Goal: Transaction & Acquisition: Download file/media

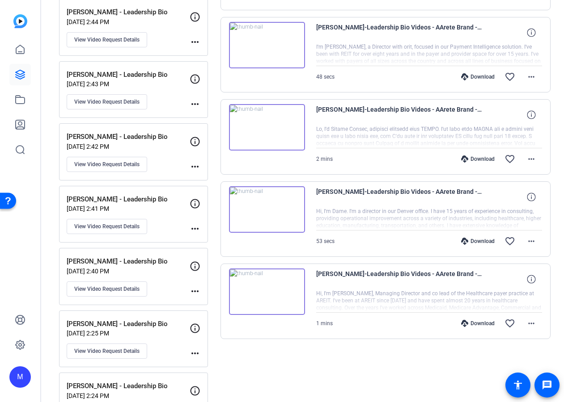
scroll to position [270, 0]
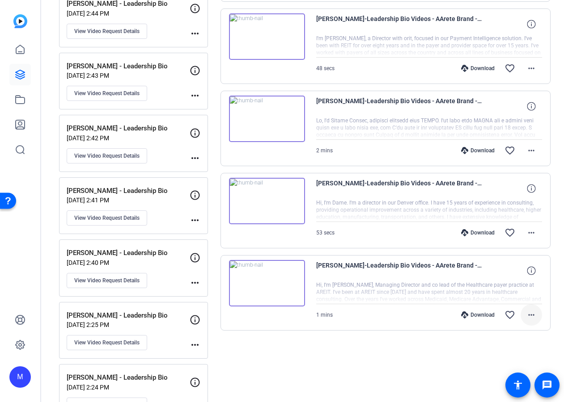
click at [531, 316] on mat-icon "more_horiz" at bounding box center [531, 315] width 11 height 11
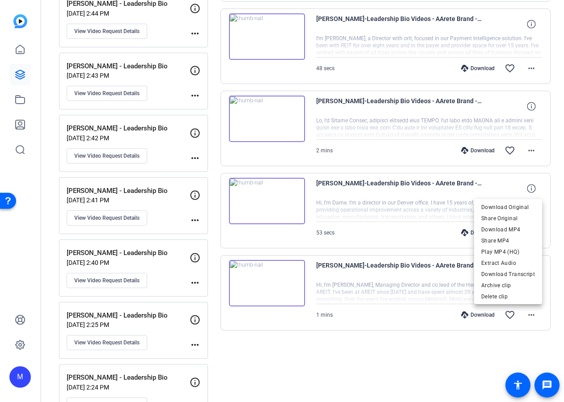
click at [385, 296] on div at bounding box center [282, 201] width 564 height 402
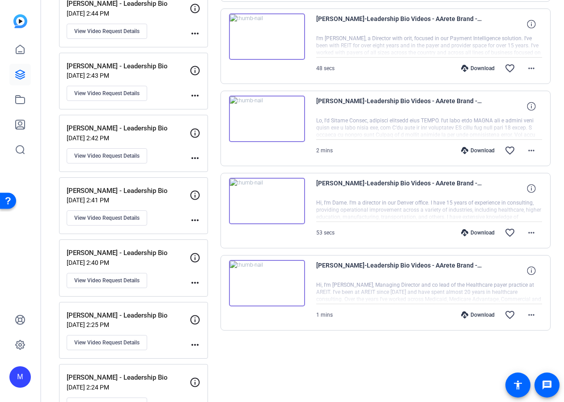
click at [347, 266] on span "[PERSON_NAME]-Leadership Bio Videos - AArete Brand -Ph-[PERSON_NAME] - Leadersh…" at bounding box center [398, 270] width 165 height 21
click at [416, 298] on div at bounding box center [429, 293] width 226 height 22
click at [518, 313] on span at bounding box center [509, 314] width 21 height 21
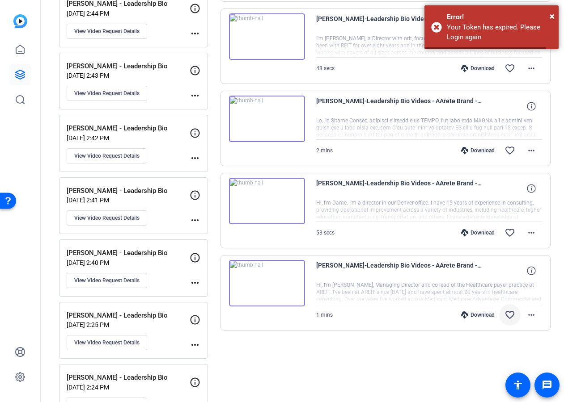
click at [508, 315] on mat-icon "favorite_border" at bounding box center [509, 315] width 11 height 11
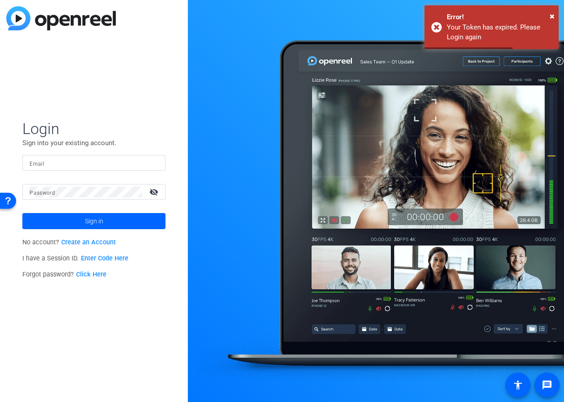
type input "[EMAIL_ADDRESS][DOMAIN_NAME]"
click at [126, 223] on span at bounding box center [93, 221] width 143 height 21
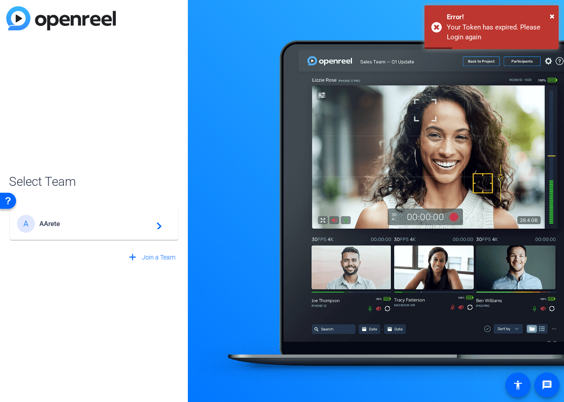
click at [117, 223] on span "AArete" at bounding box center [95, 224] width 112 height 8
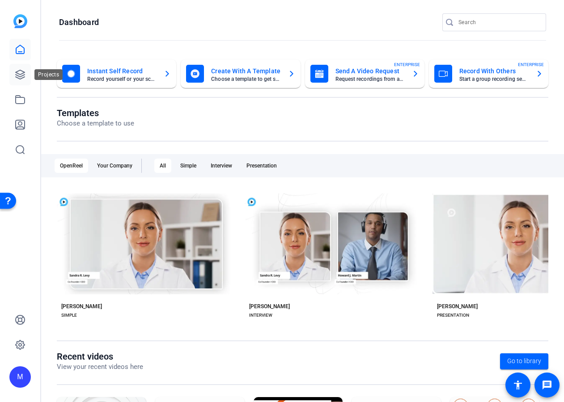
click at [22, 72] on icon at bounding box center [20, 74] width 11 height 11
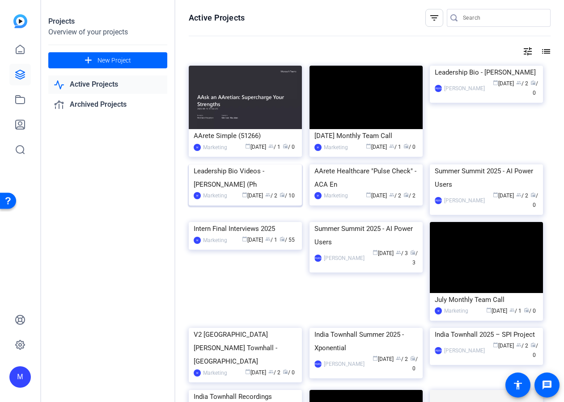
click at [241, 164] on img at bounding box center [245, 164] width 113 height 0
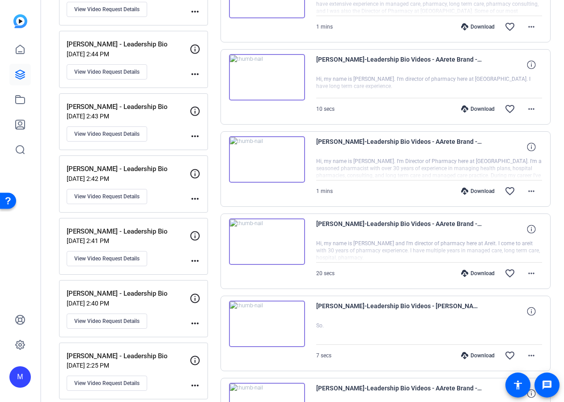
scroll to position [238, 0]
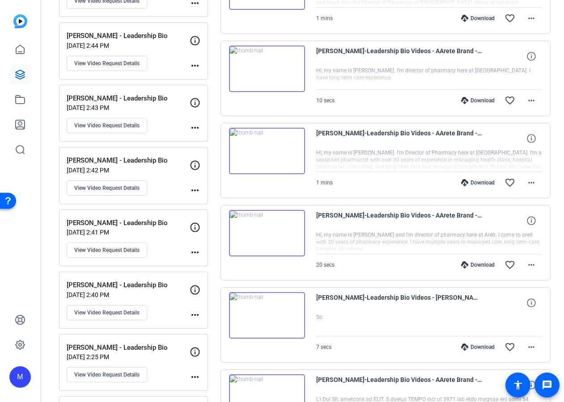
click at [194, 253] on mat-icon "more_horiz" at bounding box center [195, 252] width 11 height 11
click at [131, 247] on div at bounding box center [282, 201] width 564 height 402
click at [118, 249] on span "View Video Request Details" at bounding box center [106, 250] width 65 height 7
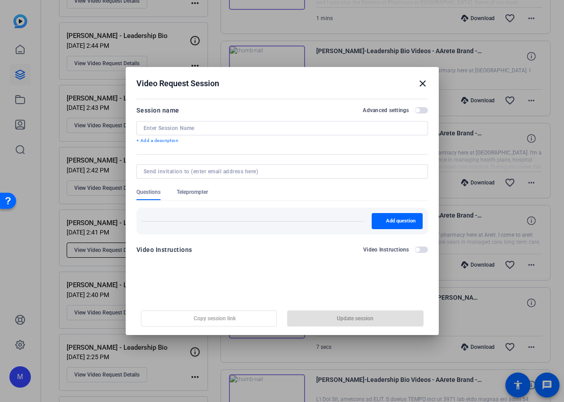
type input "[PERSON_NAME] - Leadership Bio"
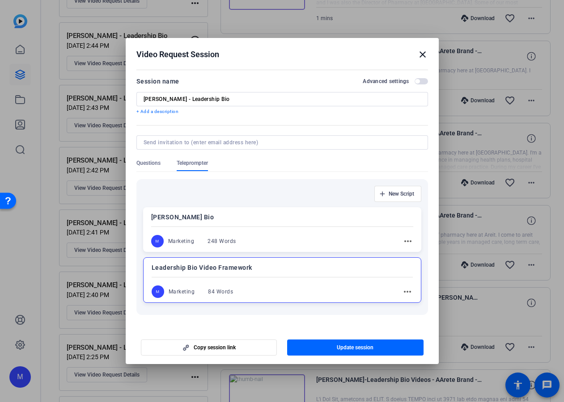
click at [424, 54] on mat-icon "close" at bounding box center [422, 54] width 11 height 11
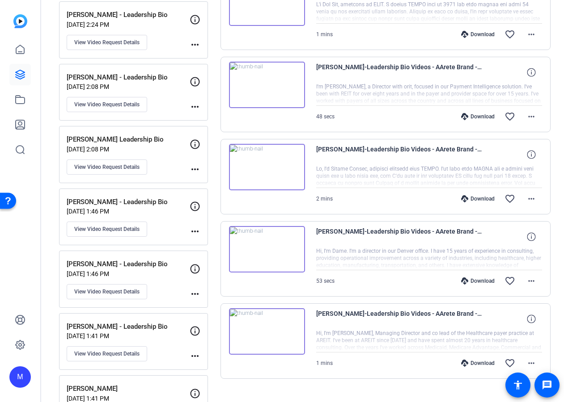
scroll to position [715, 0]
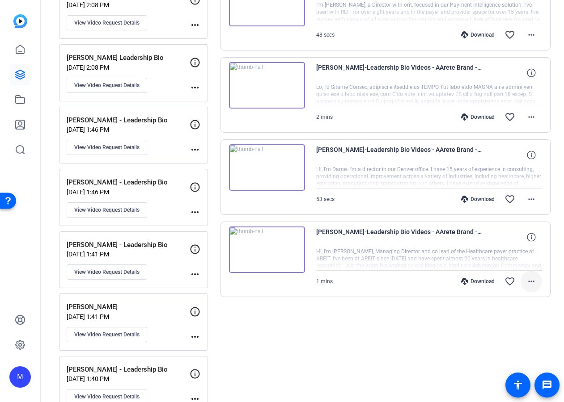
click at [530, 281] on mat-icon "more_horiz" at bounding box center [531, 281] width 11 height 11
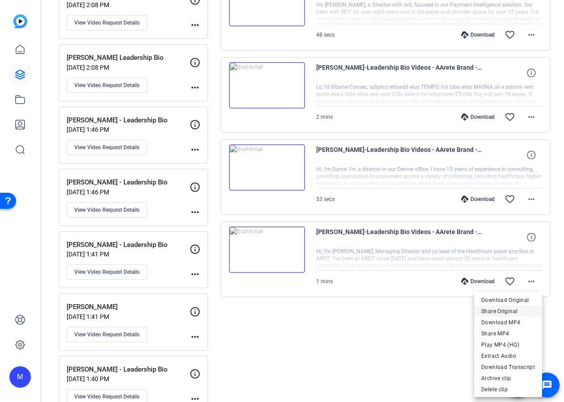
click at [506, 312] on span "Share Original" at bounding box center [508, 311] width 54 height 11
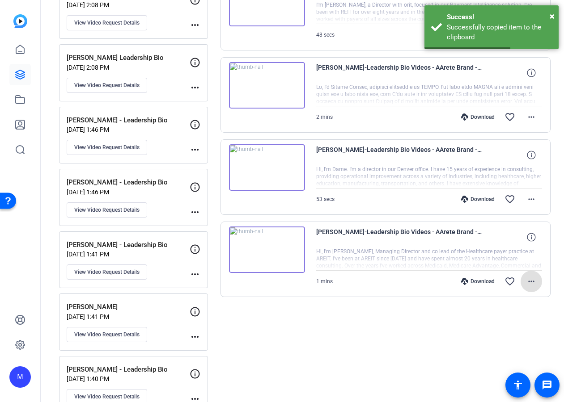
click at [530, 279] on mat-icon "more_horiz" at bounding box center [531, 281] width 11 height 11
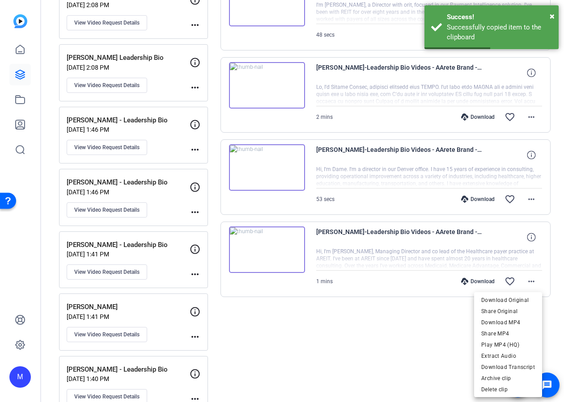
click at [256, 230] on div at bounding box center [282, 201] width 564 height 402
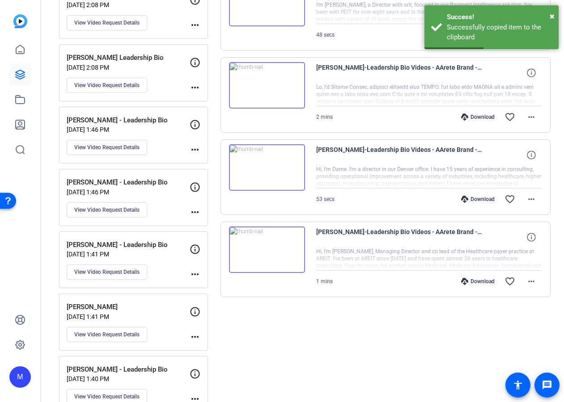
click at [266, 244] on img at bounding box center [267, 250] width 76 height 46
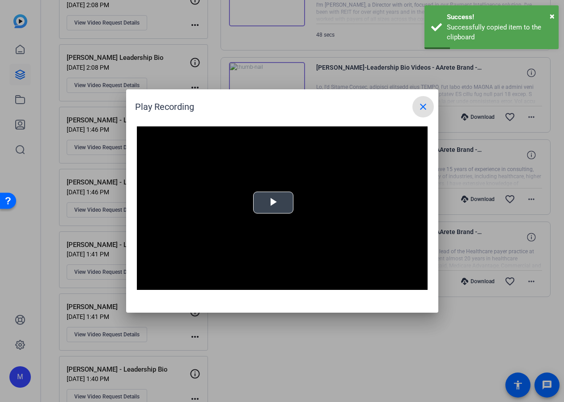
click at [273, 203] on span "Video Player" at bounding box center [273, 203] width 0 height 0
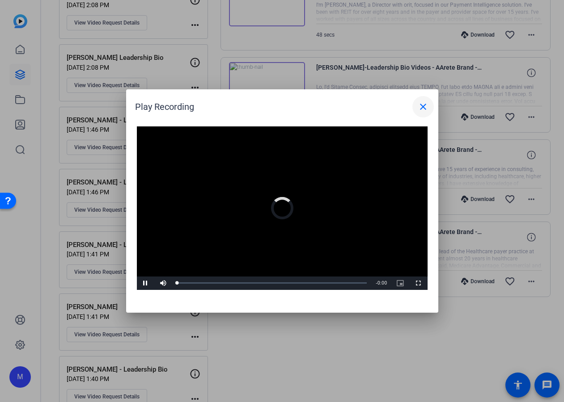
click at [425, 109] on mat-icon "close" at bounding box center [422, 106] width 11 height 11
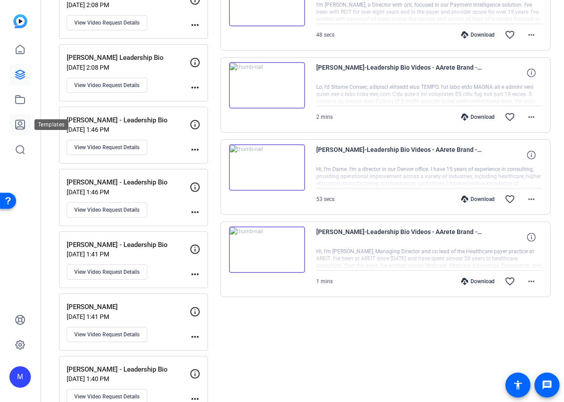
click at [21, 126] on icon at bounding box center [20, 124] width 9 height 9
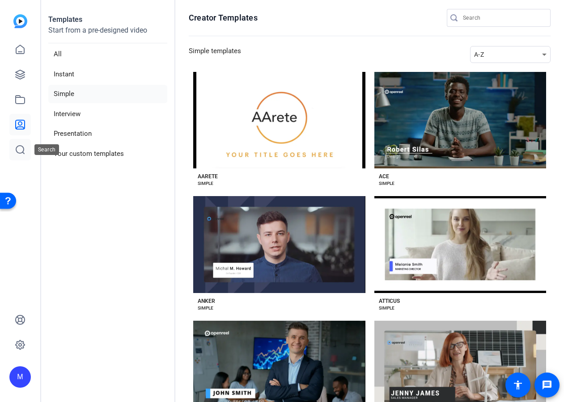
click at [19, 150] on icon at bounding box center [20, 149] width 11 height 11
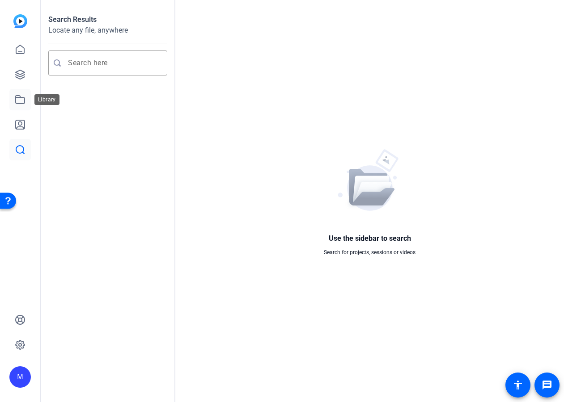
click at [21, 102] on icon at bounding box center [20, 99] width 11 height 11
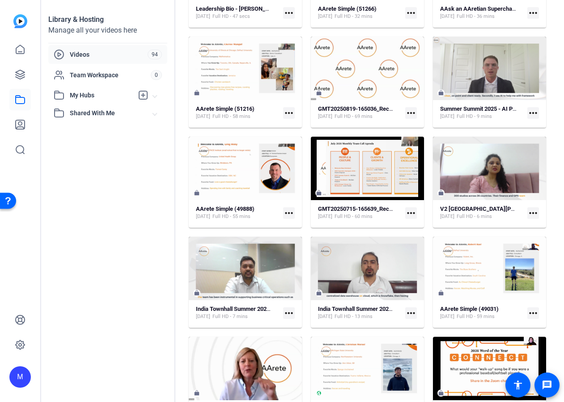
scroll to position [188, 0]
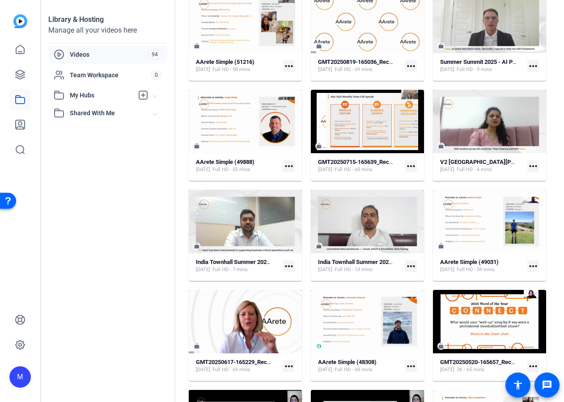
click at [110, 96] on span "My Hubs" at bounding box center [101, 95] width 63 height 9
click at [104, 186] on span "Shared With Me" at bounding box center [111, 182] width 83 height 9
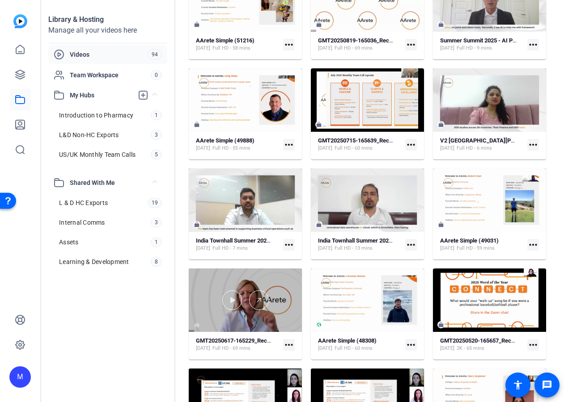
scroll to position [0, 0]
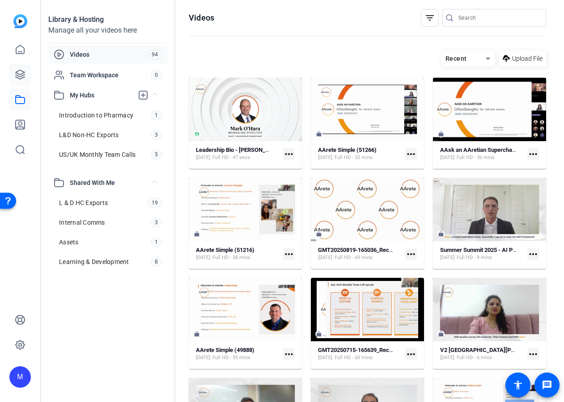
click at [15, 75] on icon at bounding box center [20, 74] width 11 height 11
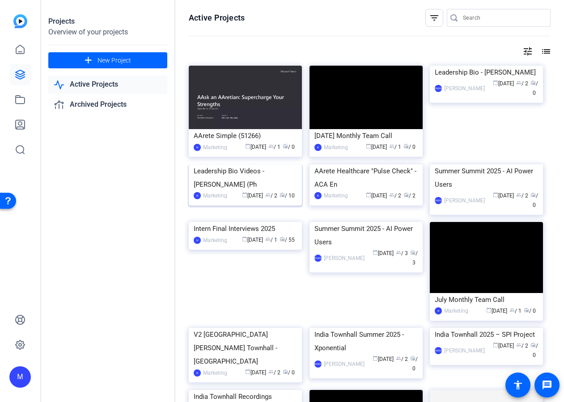
click at [277, 164] on img at bounding box center [245, 164] width 113 height 0
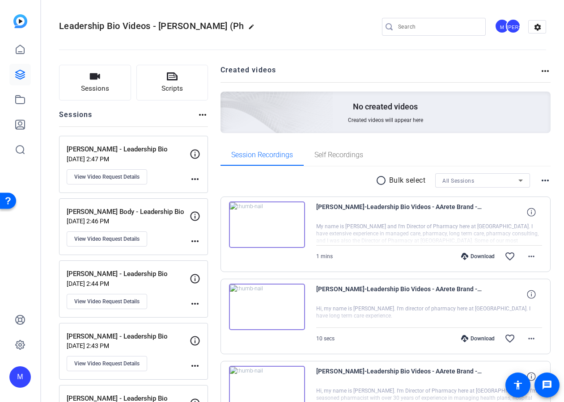
click at [541, 75] on mat-icon "more_horiz" at bounding box center [545, 71] width 11 height 11
click at [464, 62] on div at bounding box center [282, 201] width 564 height 402
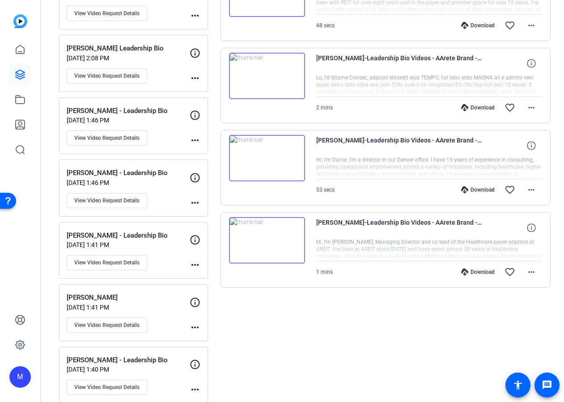
scroll to position [725, 0]
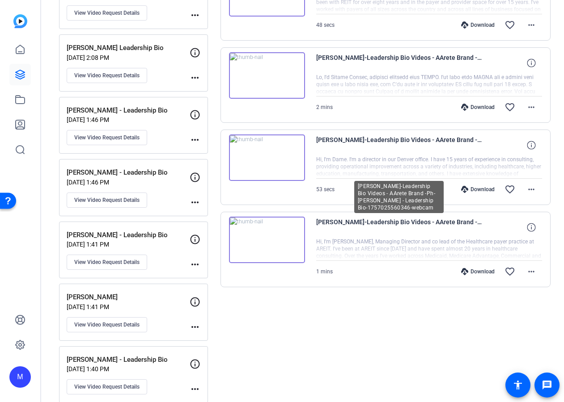
click at [478, 232] on span "[PERSON_NAME]-Leadership Bio Videos - AArete Brand -Ph-[PERSON_NAME] - Leadersh…" at bounding box center [398, 227] width 165 height 21
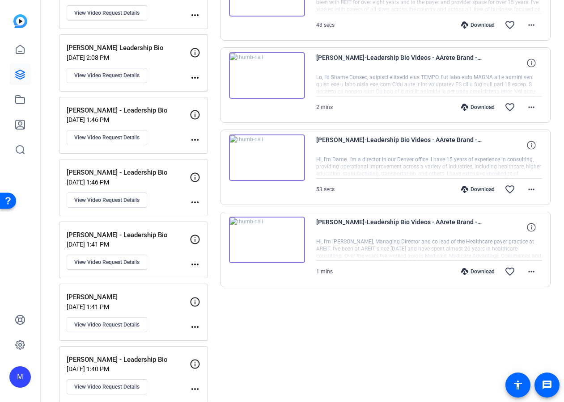
click at [449, 221] on span "[PERSON_NAME]-Leadership Bio Videos - AArete Brand -Ph-[PERSON_NAME] - Leadersh…" at bounding box center [398, 227] width 165 height 21
click at [416, 222] on span "[PERSON_NAME]-Leadership Bio Videos - AArete Brand -Ph-[PERSON_NAME] - Leadersh…" at bounding box center [398, 227] width 165 height 21
click at [368, 286] on div "[PERSON_NAME]-Leadership Bio Videos - AArete Brand -Ph-[PERSON_NAME] - Leadersh…" at bounding box center [385, 250] width 330 height 76
click at [531, 271] on mat-icon "more_horiz" at bounding box center [531, 271] width 11 height 11
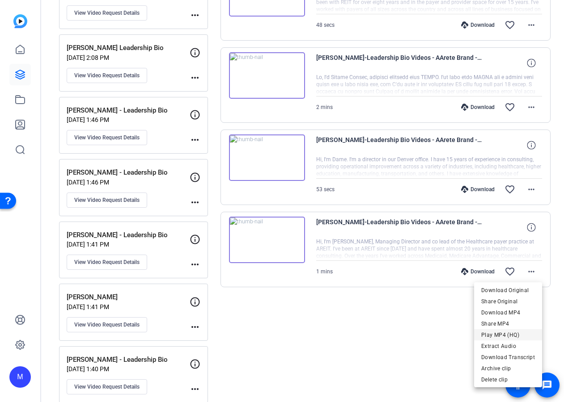
click at [517, 333] on span "Play MP4 (HQ)" at bounding box center [508, 335] width 54 height 11
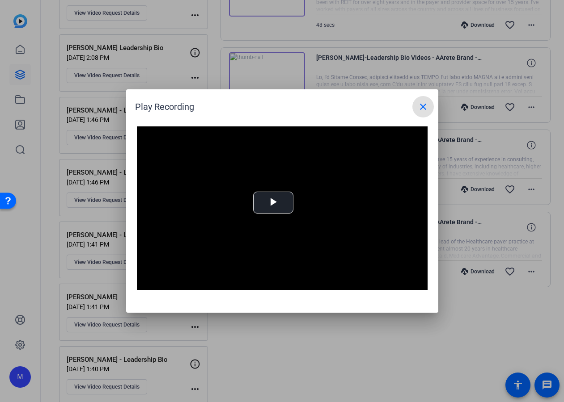
click at [423, 105] on mat-icon "close" at bounding box center [422, 106] width 11 height 11
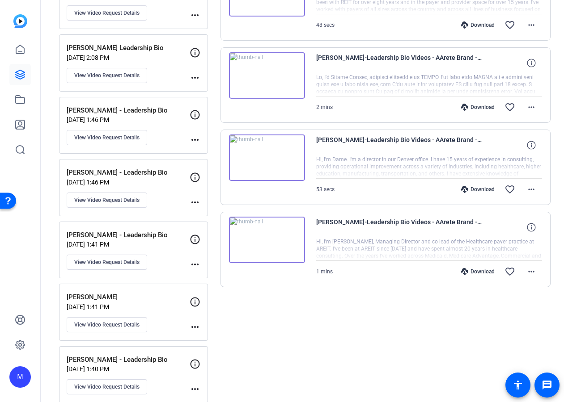
click at [397, 257] on div at bounding box center [429, 249] width 226 height 22
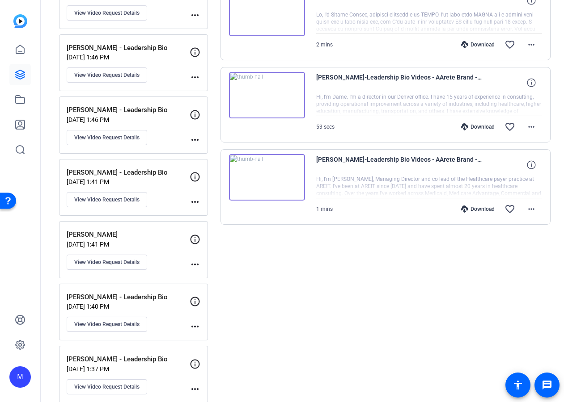
scroll to position [787, 0]
